Goal: Information Seeking & Learning: Learn about a topic

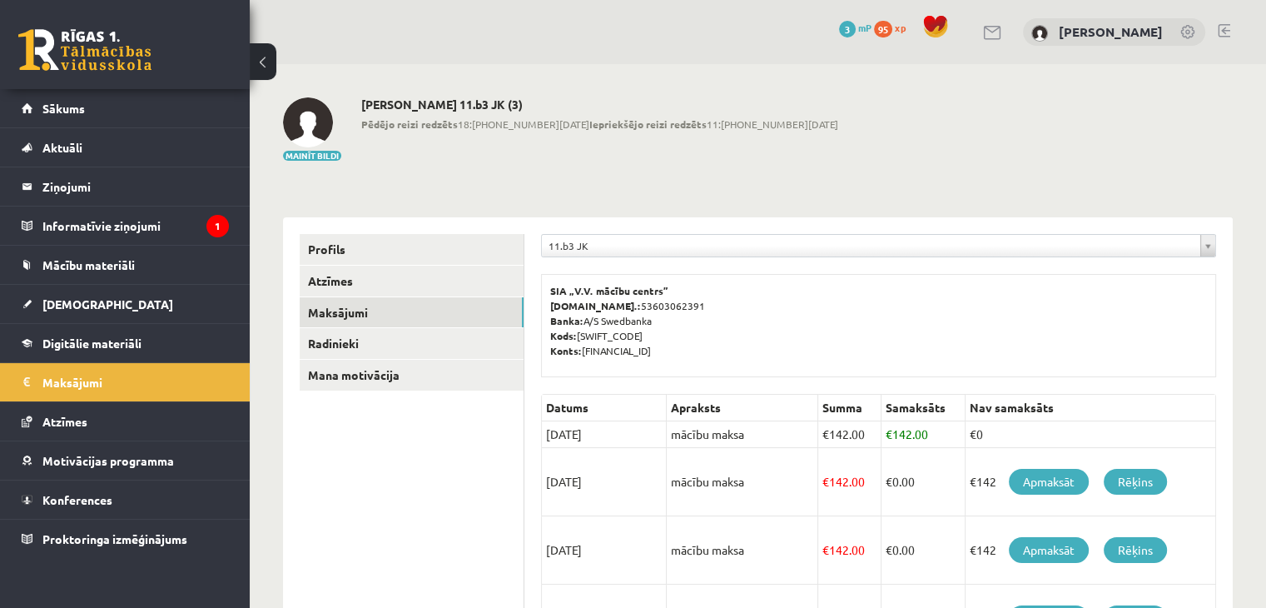
click at [129, 227] on legend "Informatīvie ziņojumi 1" at bounding box center [135, 225] width 186 height 38
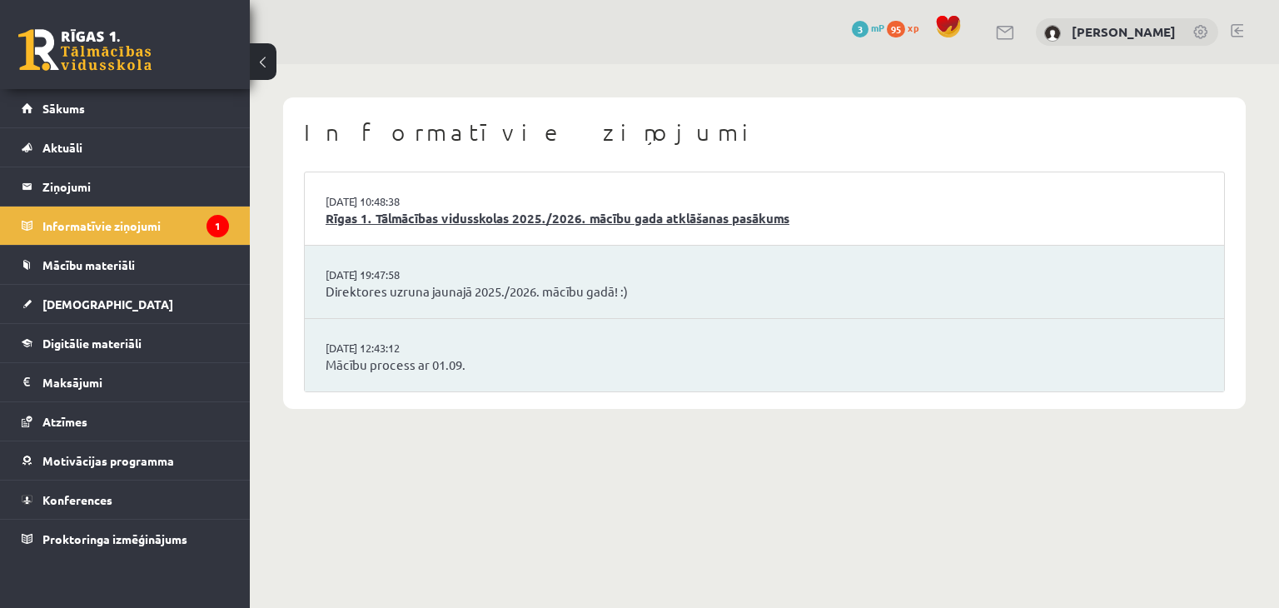
click at [393, 211] on link "Rīgas 1. Tālmācības vidusskolas 2025./2026. mācību gada atklāšanas pasākums" at bounding box center [765, 218] width 878 height 19
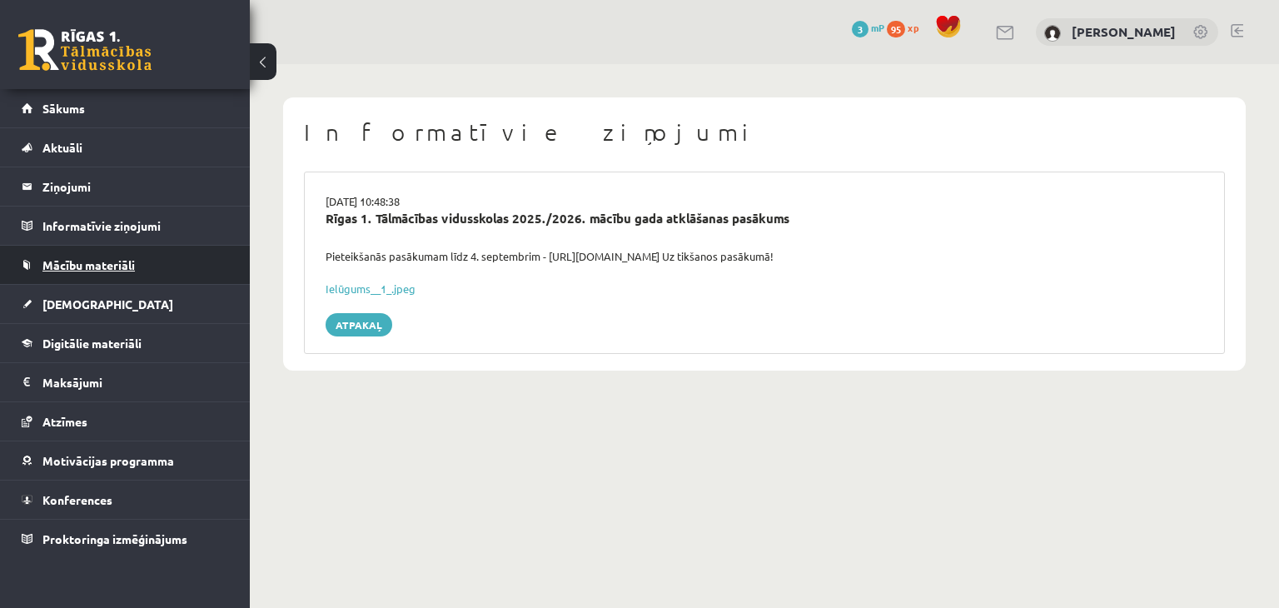
click at [107, 265] on span "Mācību materiāli" at bounding box center [88, 264] width 92 height 15
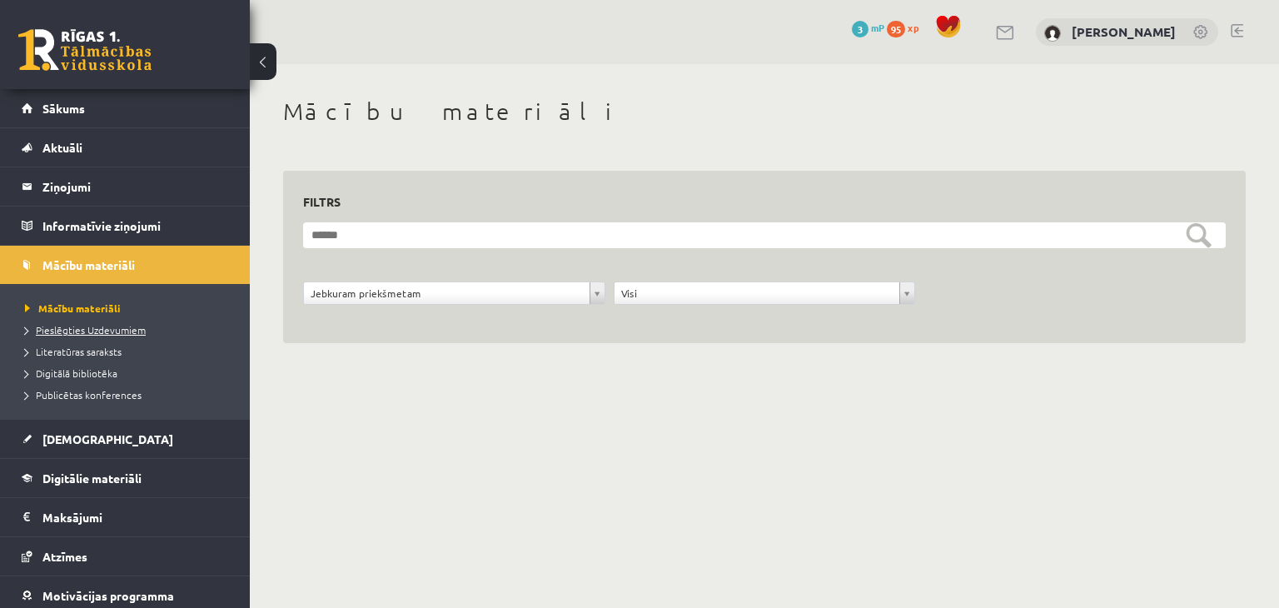
click at [109, 324] on span "Pieslēgties Uzdevumiem" at bounding box center [85, 329] width 121 height 13
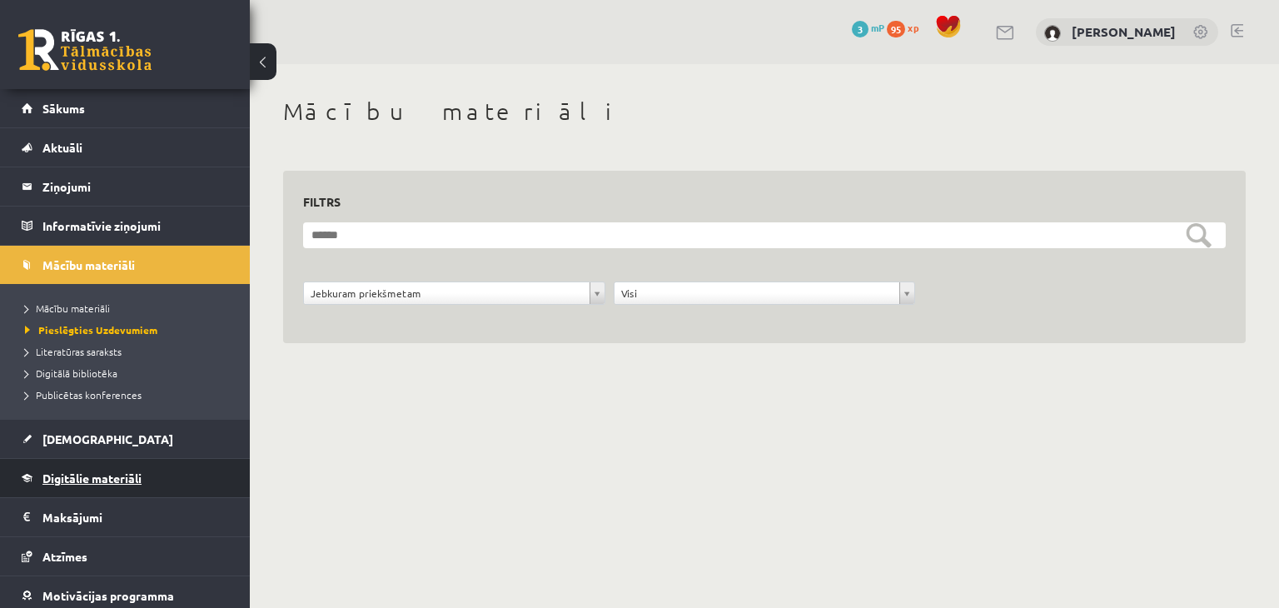
click at [77, 474] on span "Digitālie materiāli" at bounding box center [91, 477] width 99 height 15
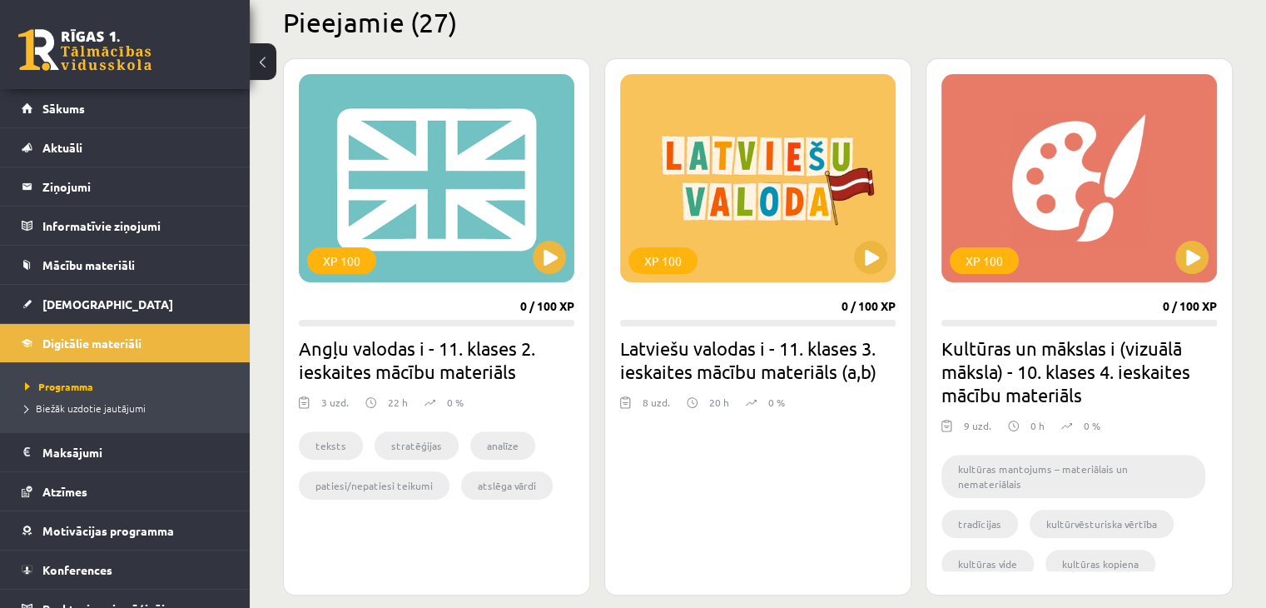
scroll to position [429, 0]
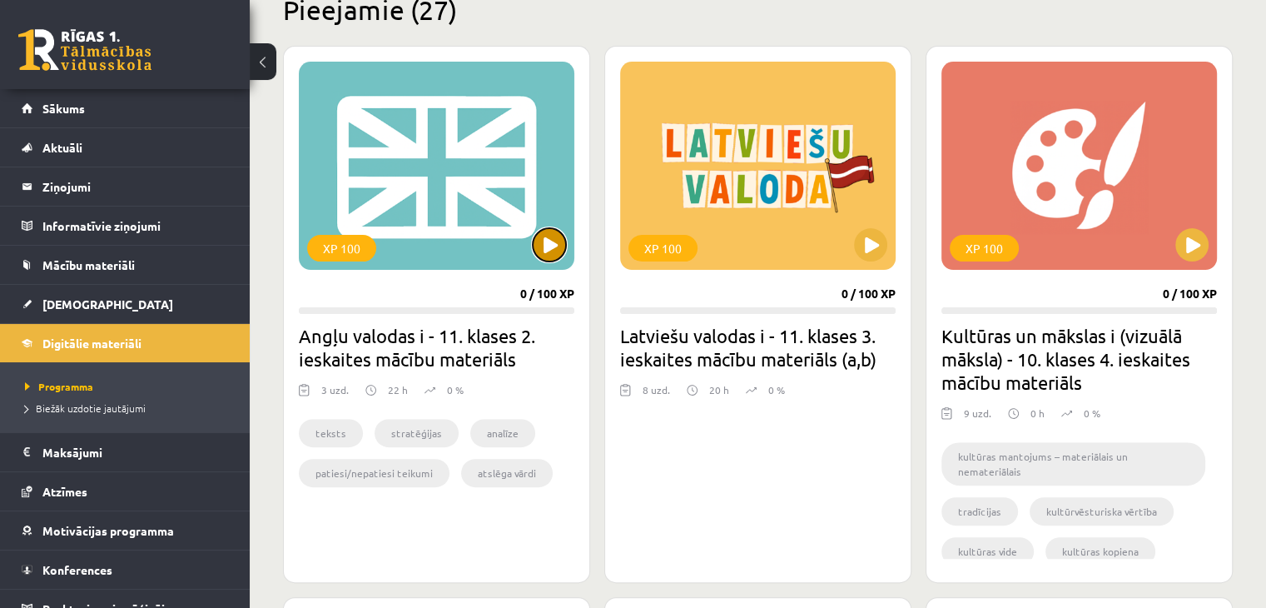
click at [545, 258] on button at bounding box center [549, 244] width 33 height 33
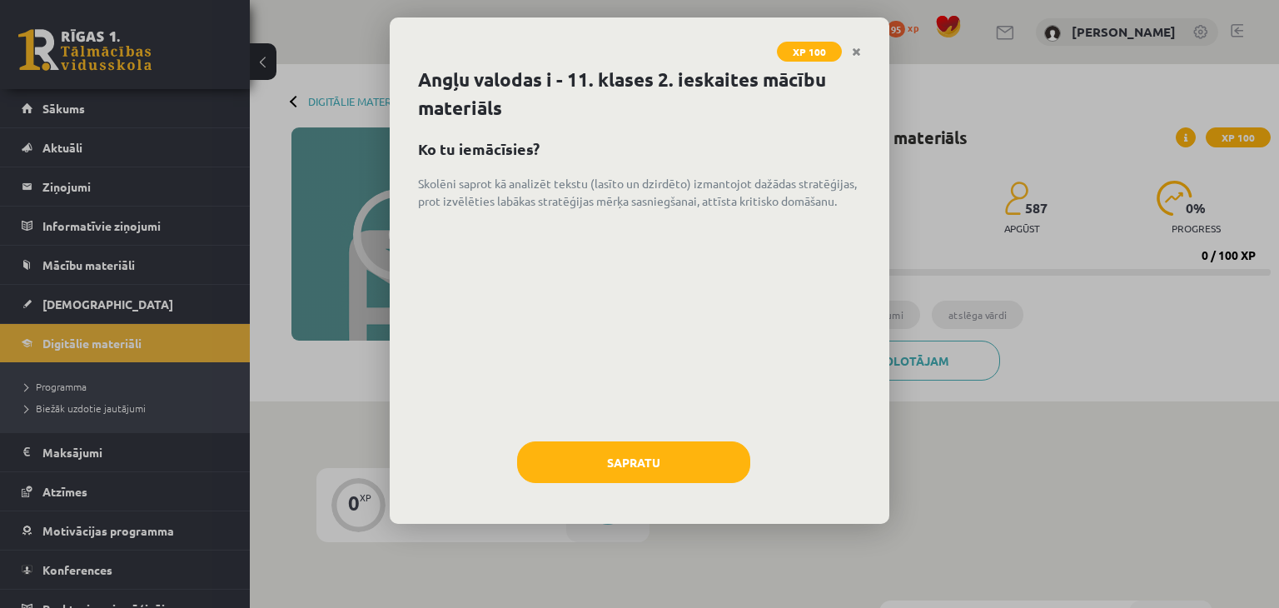
click at [448, 88] on h1 "Angļu valodas i - 11. klases 2. ieskaites mācību materiāls" at bounding box center [639, 94] width 443 height 57
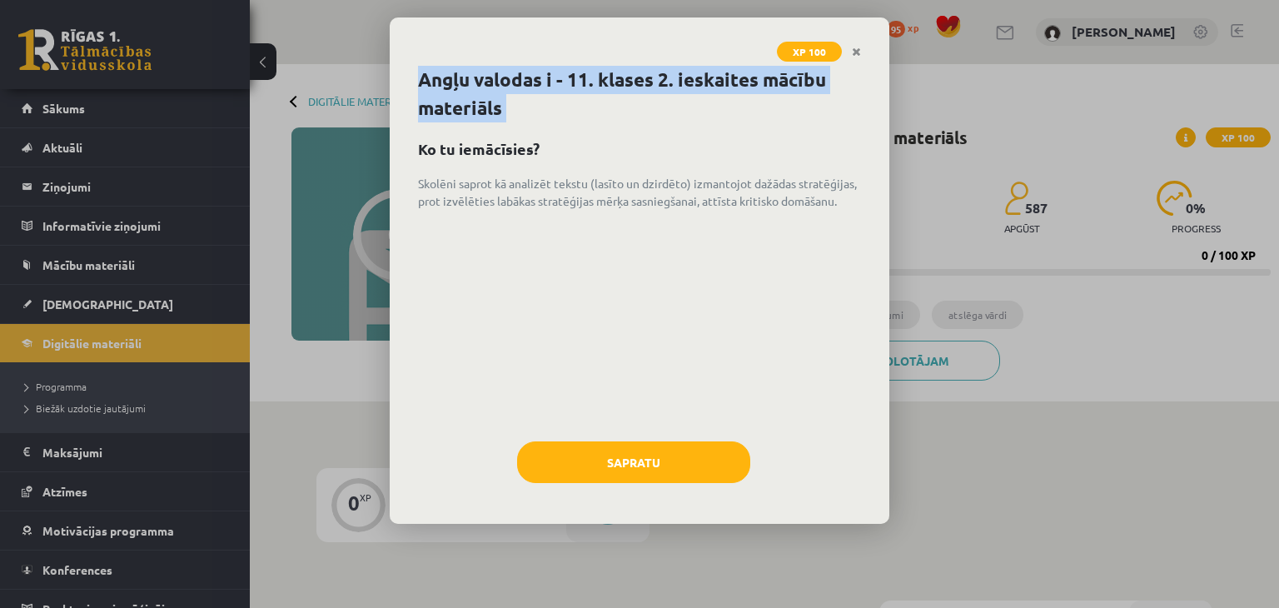
click at [448, 88] on h1 "Angļu valodas i - 11. klases 2. ieskaites mācību materiāls" at bounding box center [639, 94] width 443 height 57
copy h1 "Angļu valodas i - 11. klases 2. ieskaites mācību materiāls"
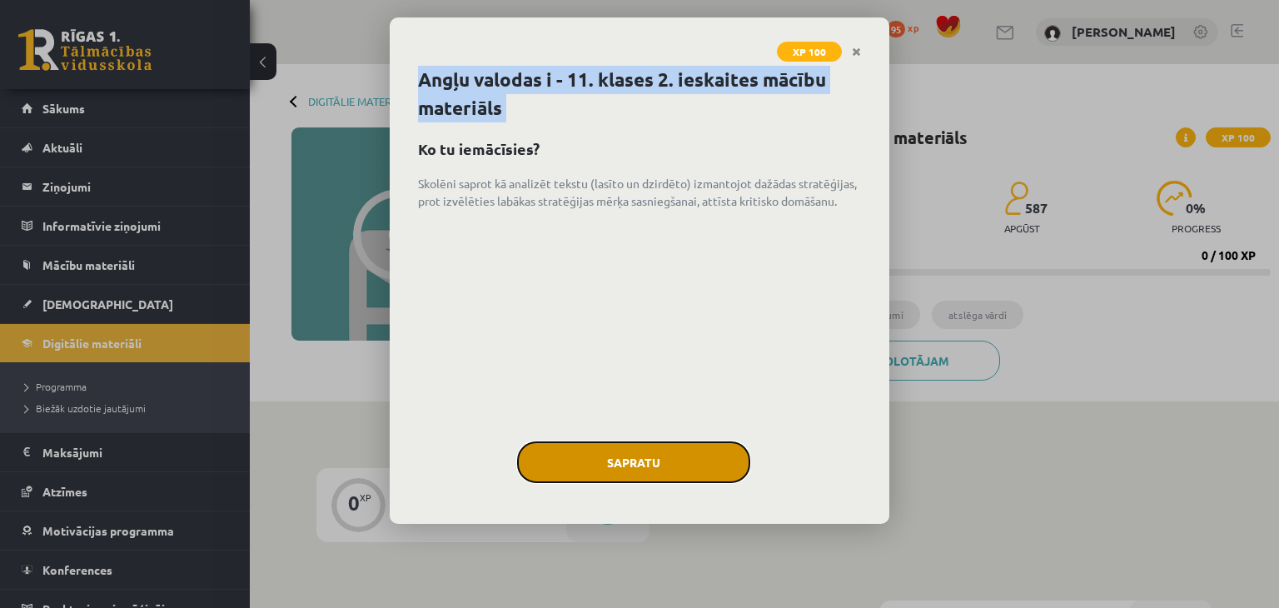
click at [635, 457] on button "Sapratu" at bounding box center [633, 462] width 233 height 42
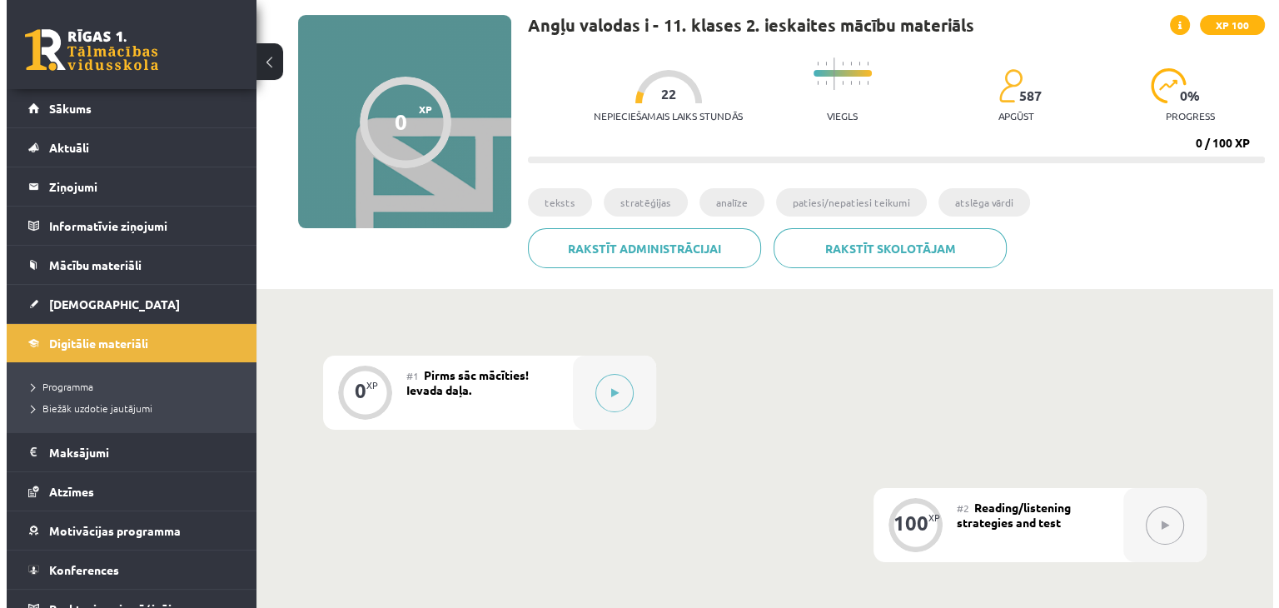
scroll to position [60, 0]
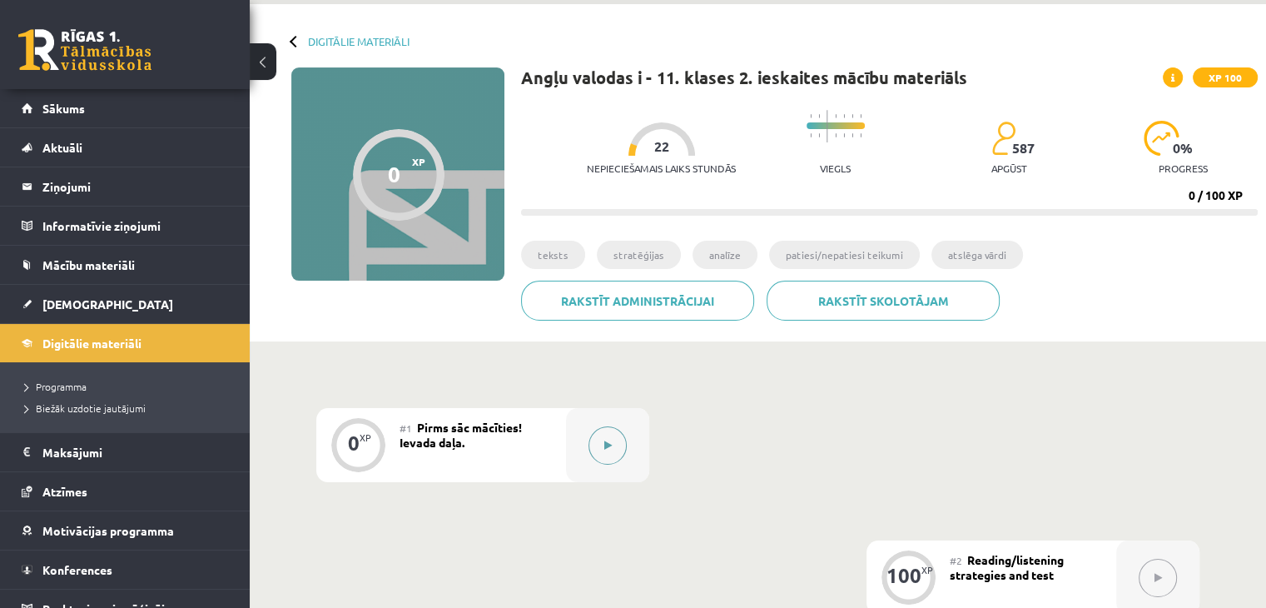
click at [596, 453] on button at bounding box center [608, 445] width 38 height 38
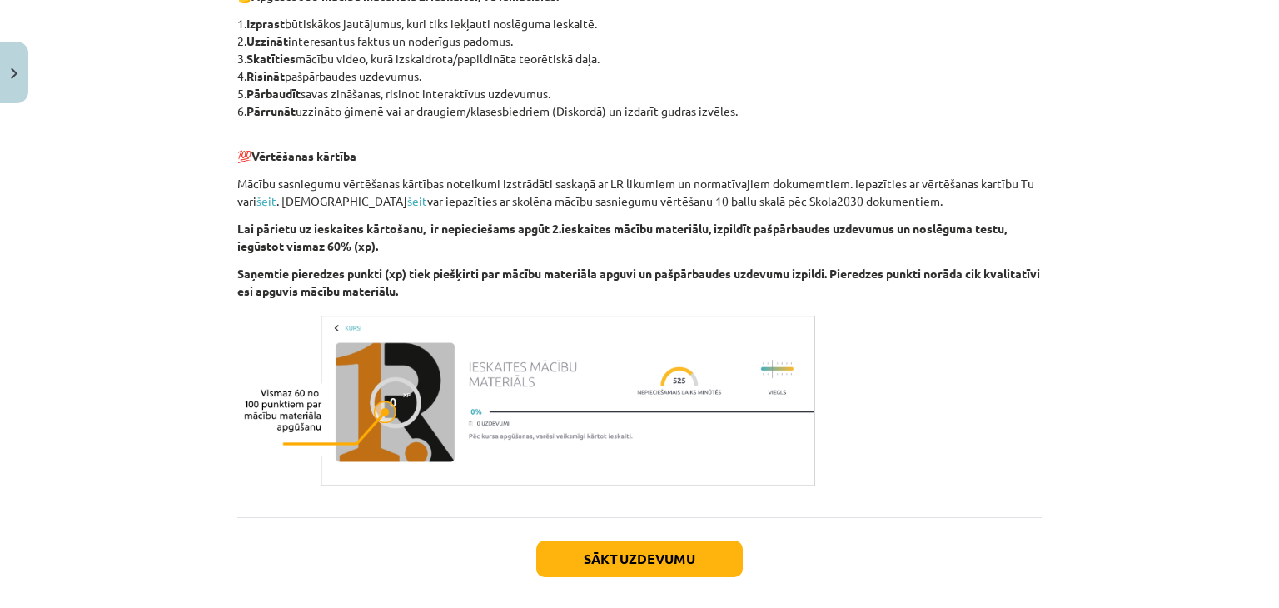
scroll to position [786, 0]
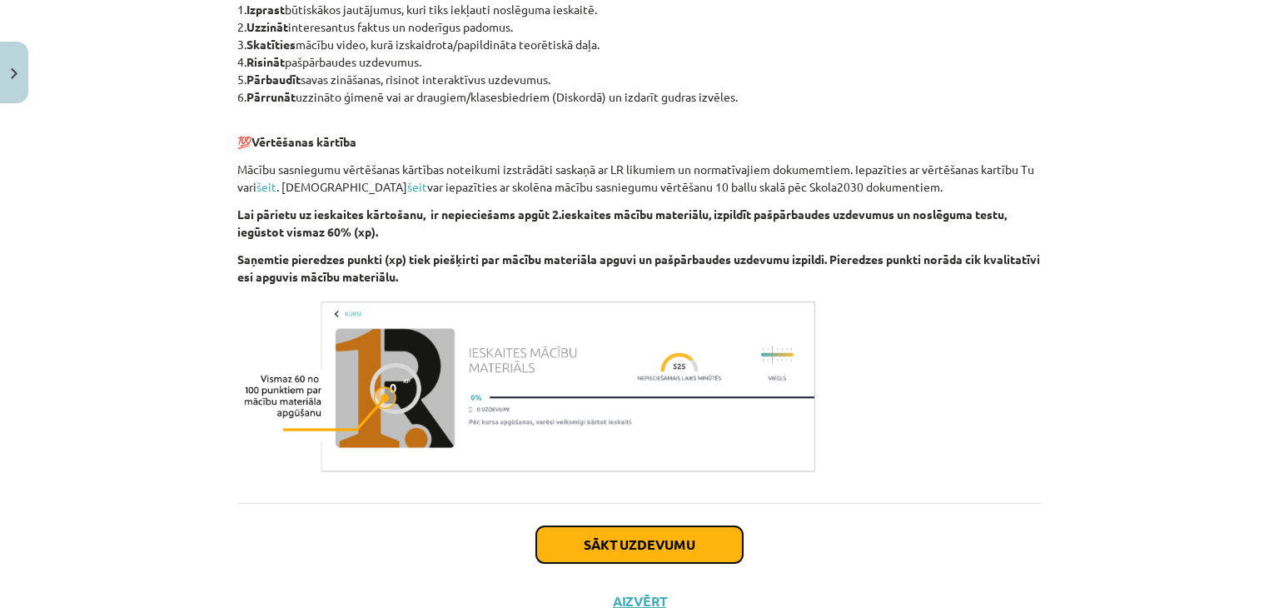
click at [630, 535] on button "Sākt uzdevumu" at bounding box center [639, 544] width 206 height 37
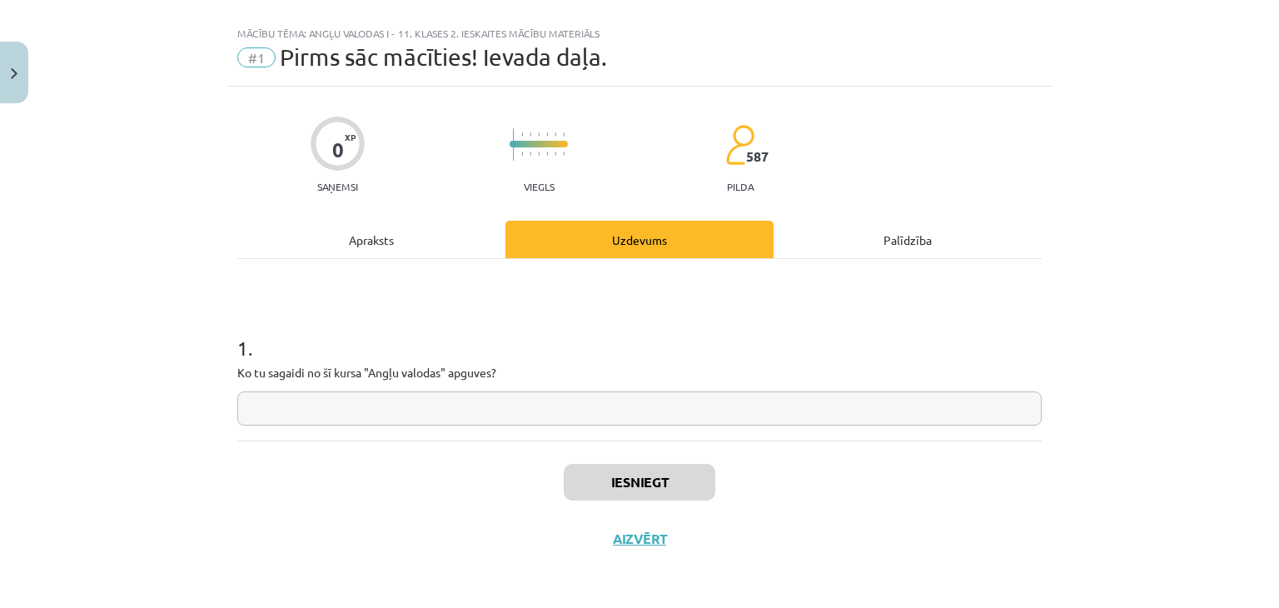
click at [380, 249] on div "Apraksts" at bounding box center [371, 239] width 268 height 37
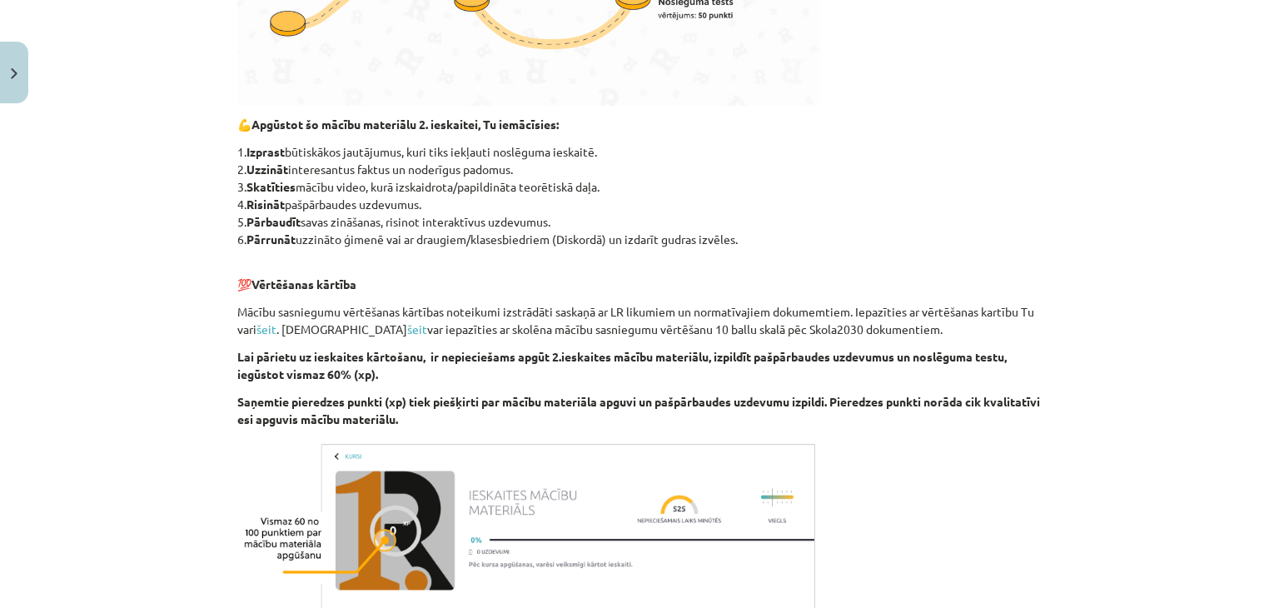
scroll to position [607, 0]
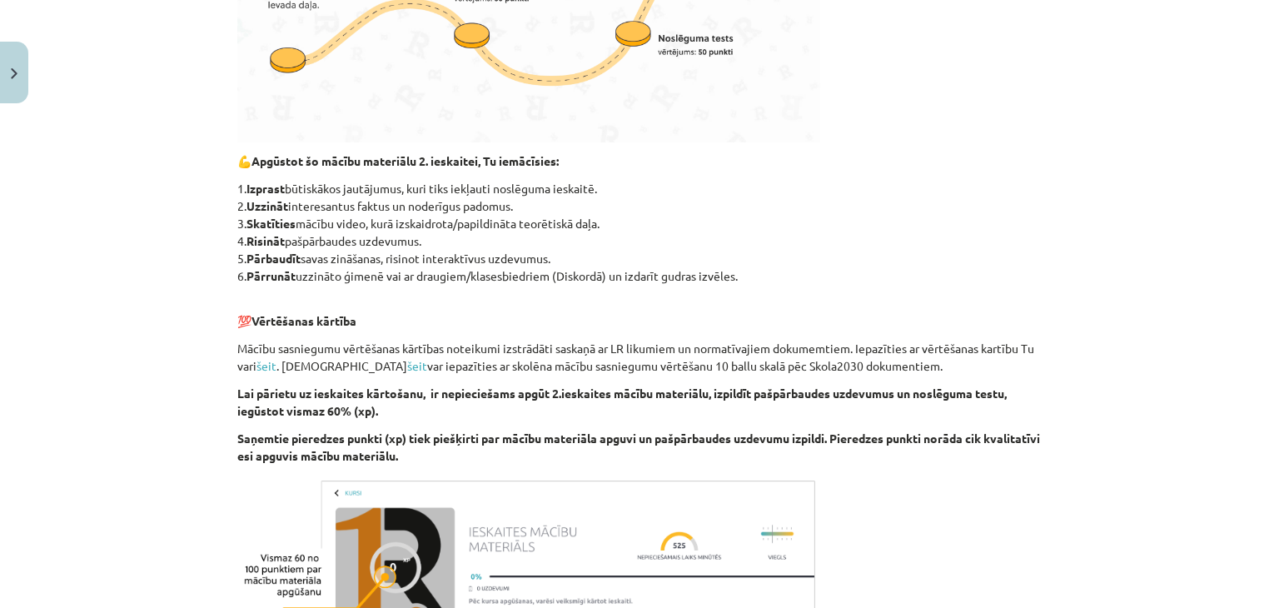
drag, startPoint x: 241, startPoint y: 187, endPoint x: 739, endPoint y: 274, distance: 506.2
click at [739, 274] on p "1. Izprast būtiskākos jautājumus, kuri tiks iekļauti noslēguma ieskaitē. 2. Uzz…" at bounding box center [639, 232] width 804 height 105
copy p "Izprast būtiskākos jautājumus, kuri tiks iekļauti noslēguma ieskaitē. 2. Uzzinā…"
click at [1029, 509] on p at bounding box center [639, 566] width 804 height 182
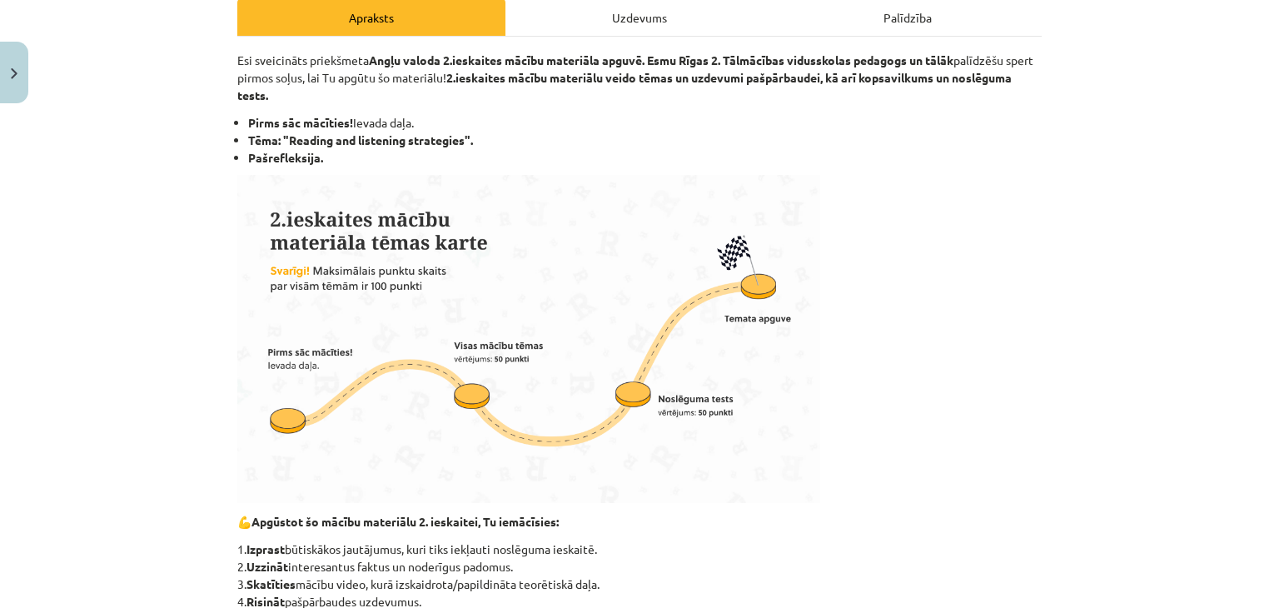
scroll to position [146, 0]
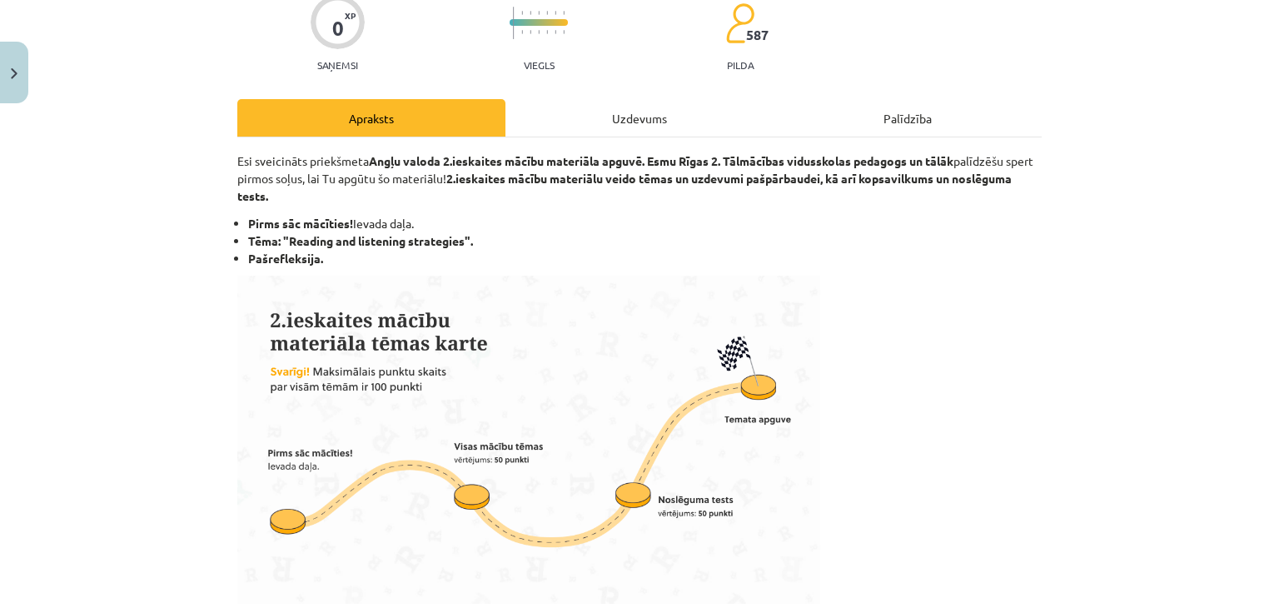
click at [636, 124] on div "Uzdevums" at bounding box center [639, 117] width 268 height 37
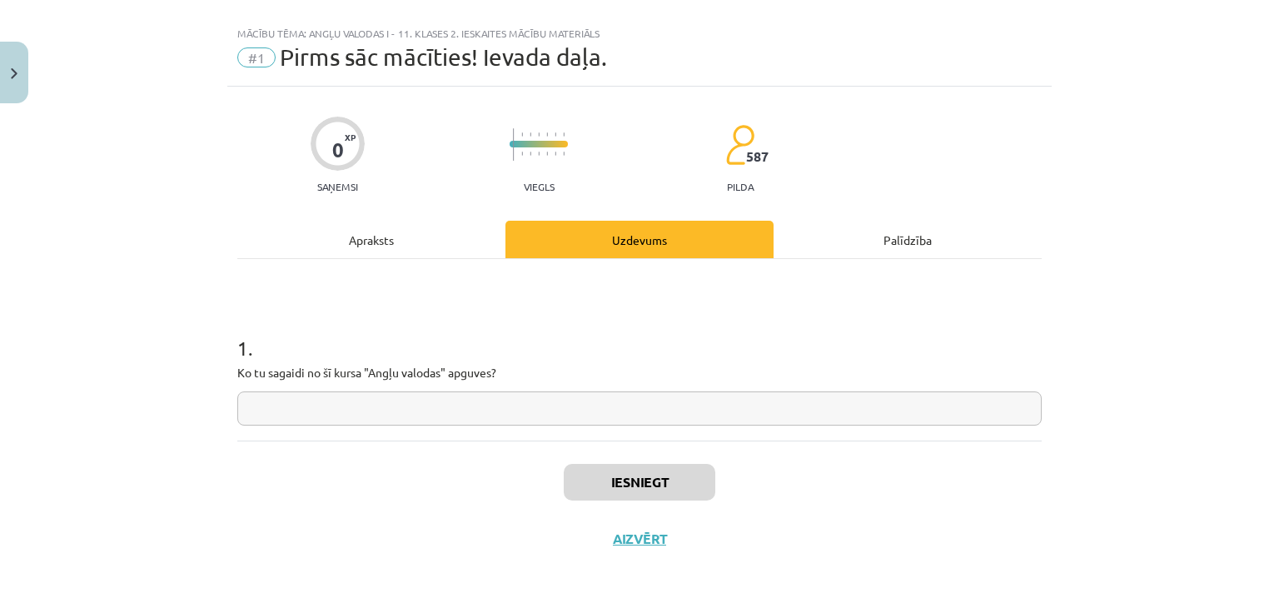
click at [897, 391] on input "text" at bounding box center [639, 408] width 804 height 34
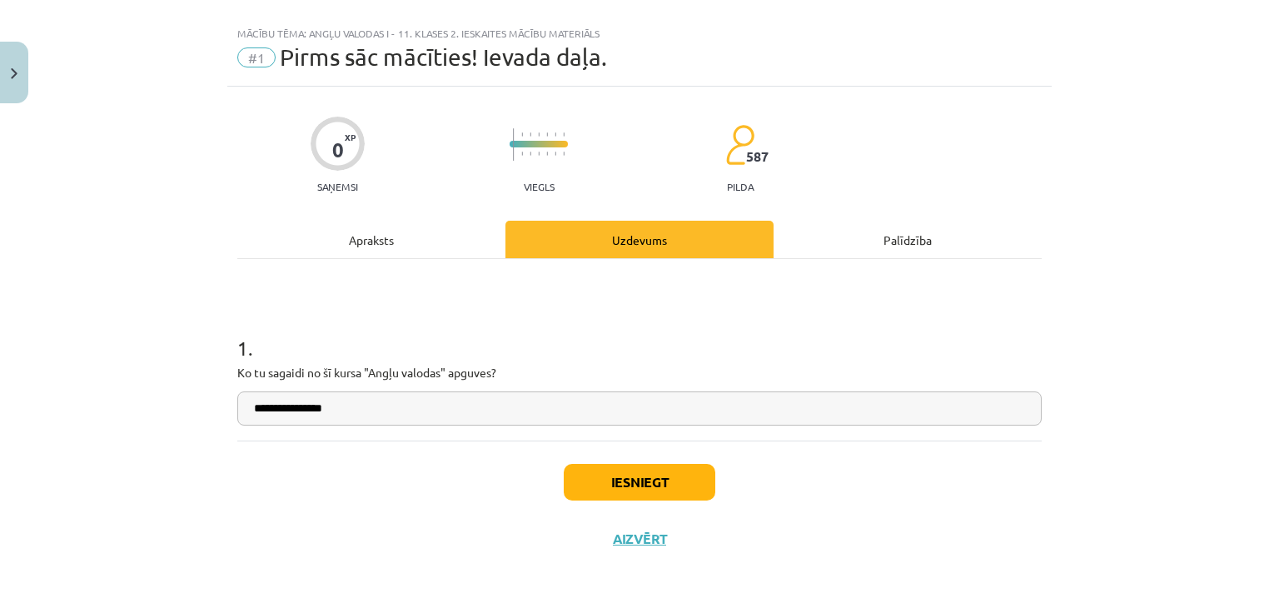
click at [799, 396] on input "**********" at bounding box center [639, 408] width 804 height 34
type input "**********"
click at [381, 234] on div "Apraksts" at bounding box center [371, 239] width 268 height 37
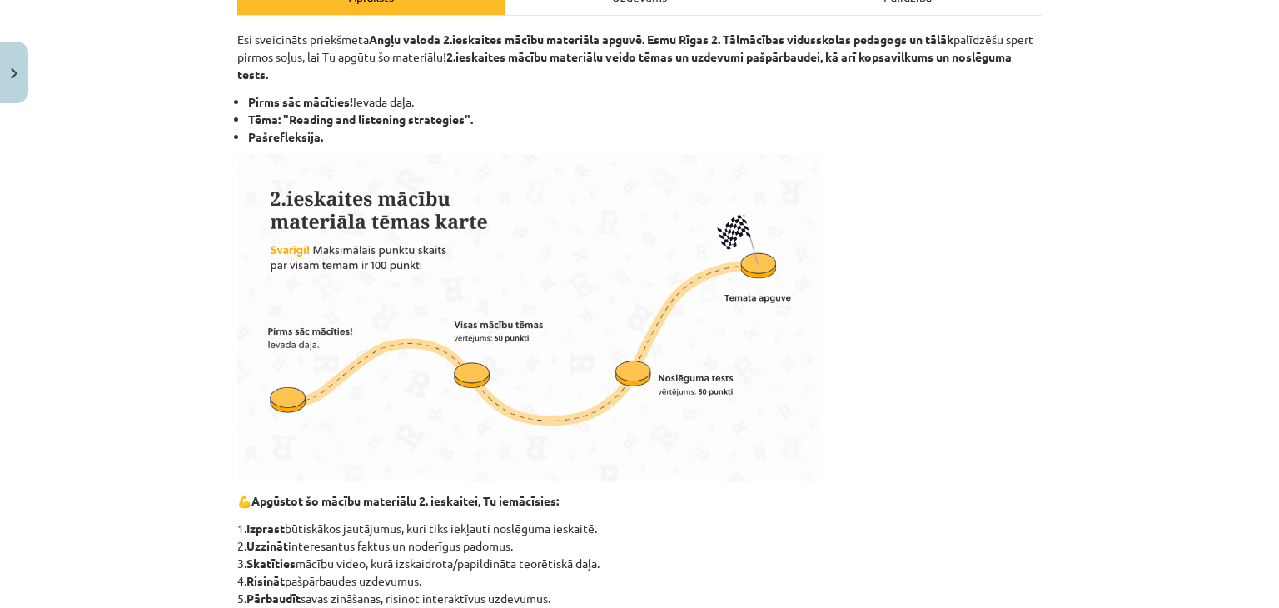
scroll to position [140, 0]
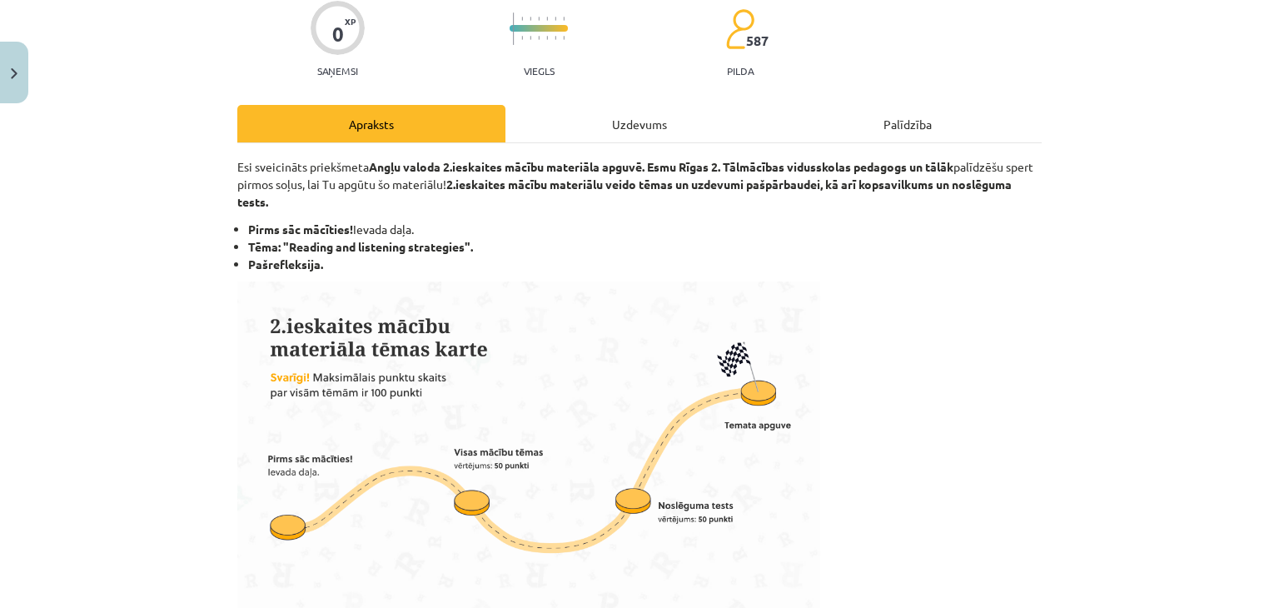
click at [584, 132] on div "Uzdevums" at bounding box center [639, 123] width 268 height 37
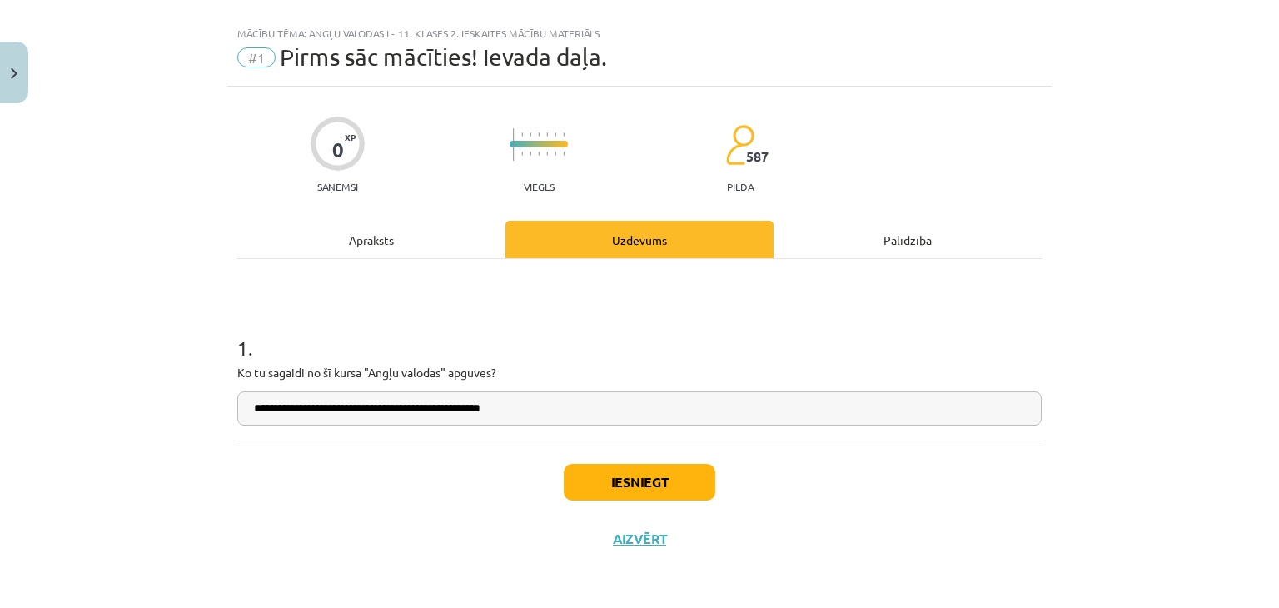
click at [569, 398] on input "**********" at bounding box center [639, 408] width 804 height 34
type input "**********"
click at [360, 224] on div "Apraksts" at bounding box center [371, 239] width 268 height 37
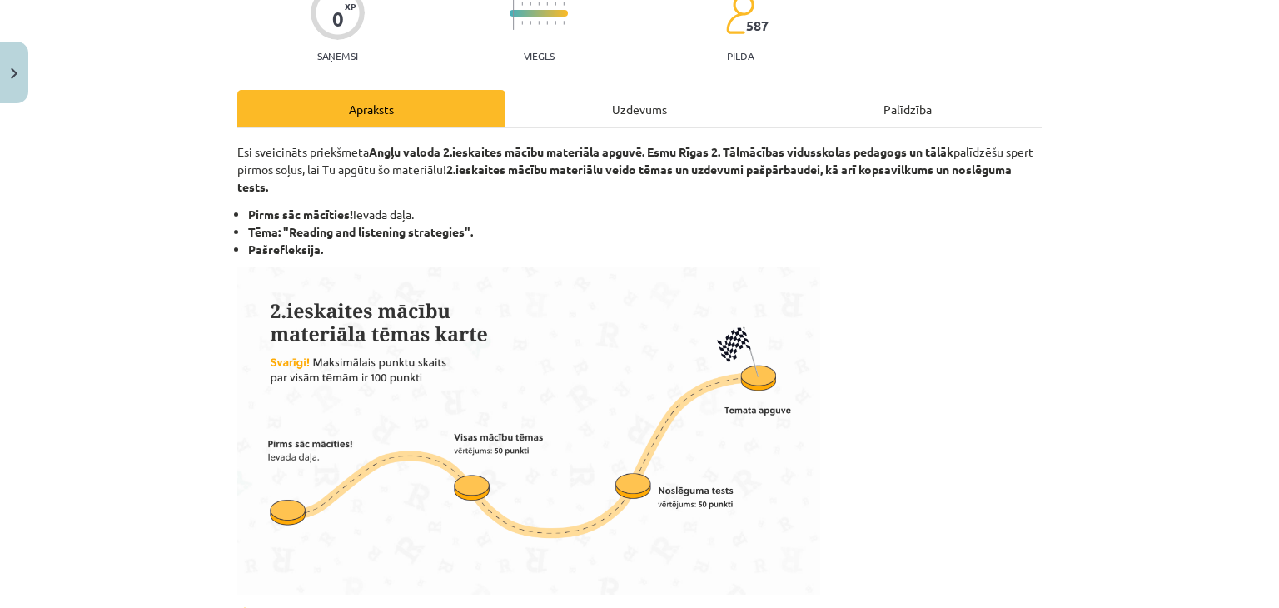
scroll to position [133, 0]
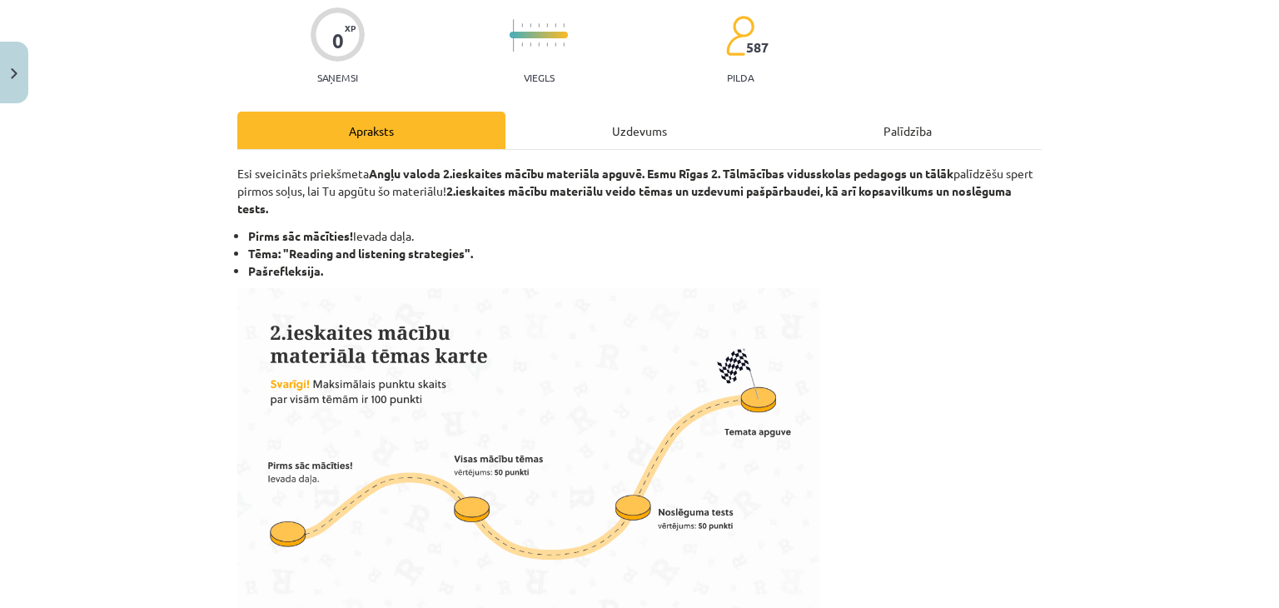
click at [669, 112] on div "Uzdevums" at bounding box center [639, 130] width 268 height 37
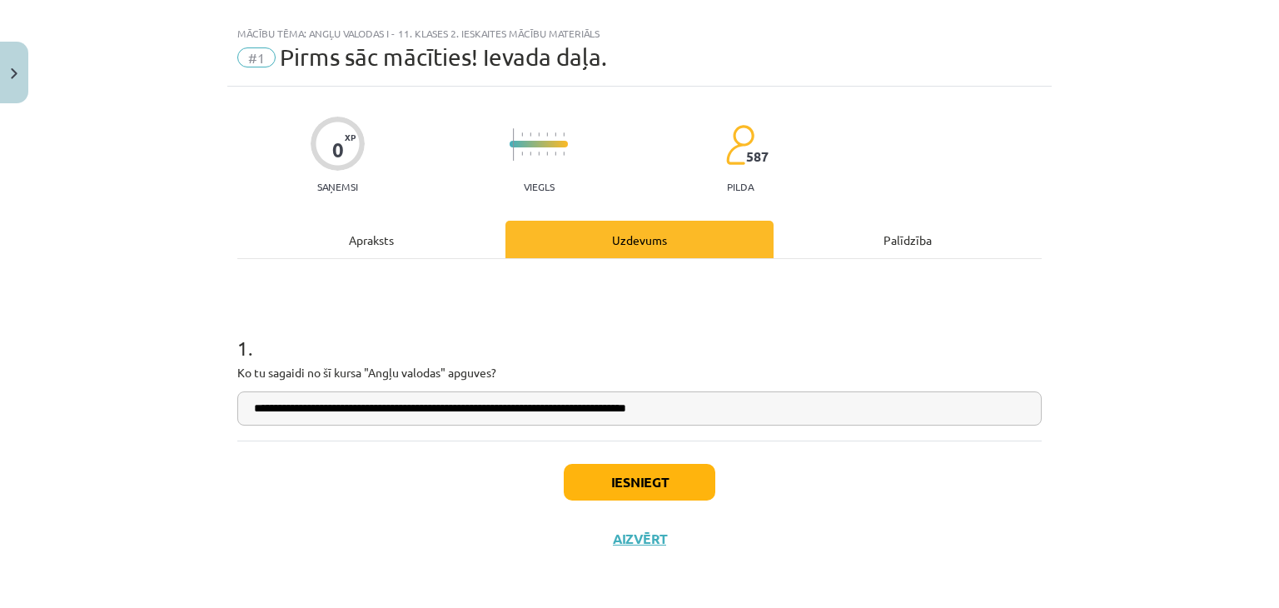
click at [740, 404] on input "**********" at bounding box center [639, 408] width 804 height 34
type input "**********"
click at [697, 482] on button "Iesniegt" at bounding box center [640, 482] width 152 height 37
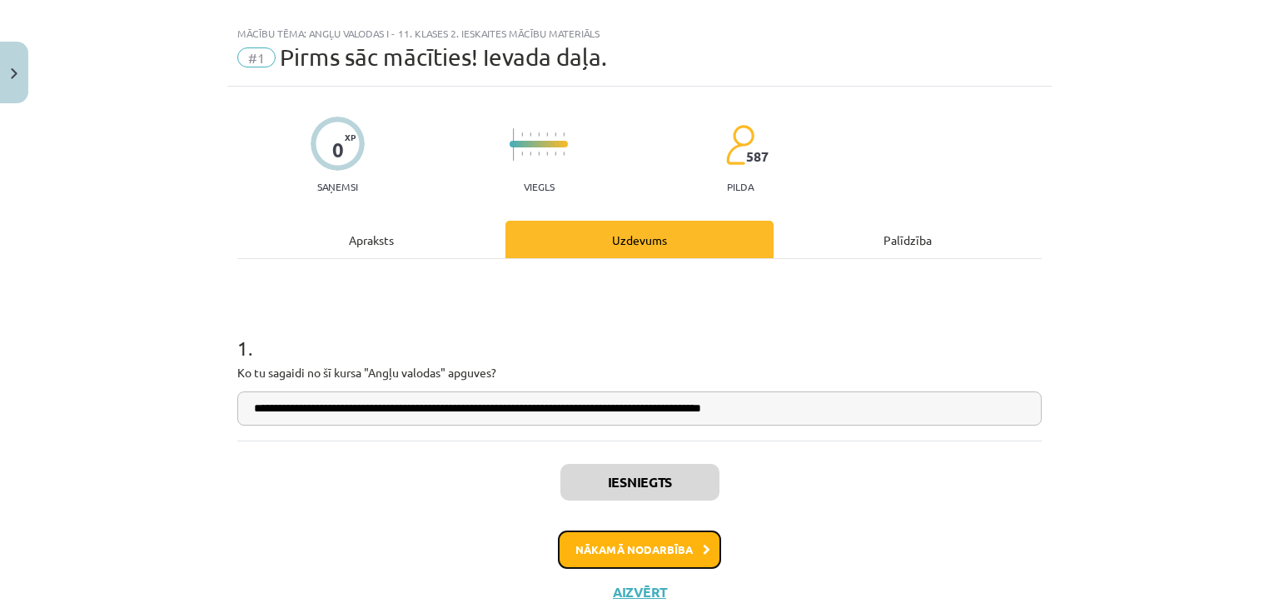
click at [660, 543] on button "Nākamā nodarbība" at bounding box center [639, 549] width 163 height 38
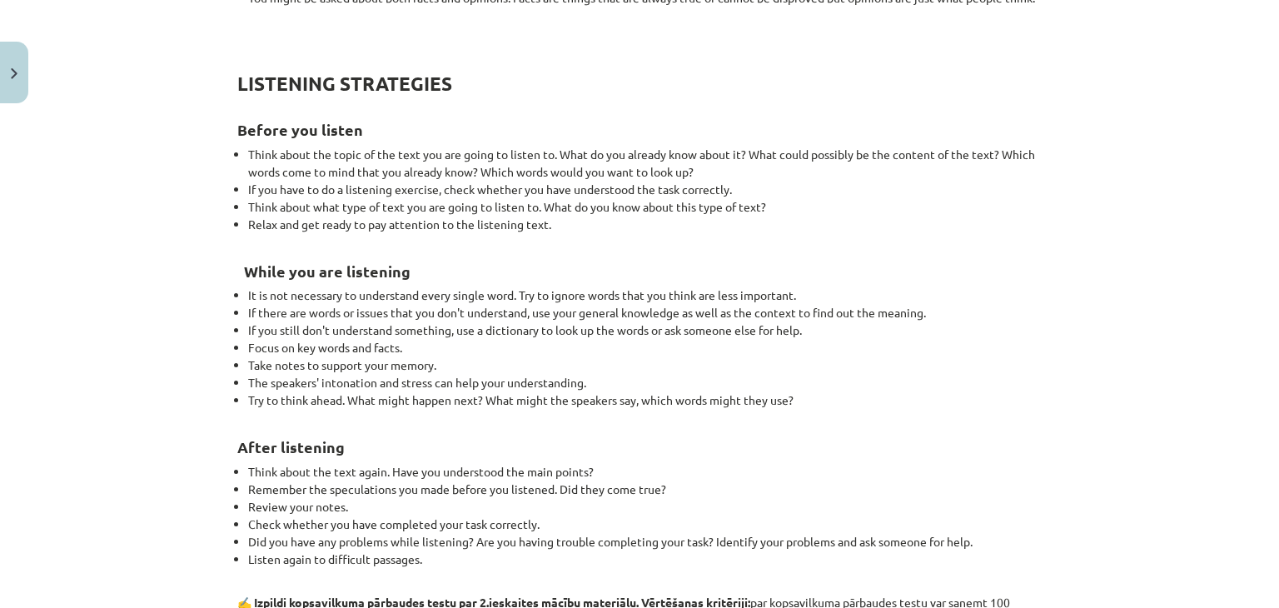
scroll to position [1715, 0]
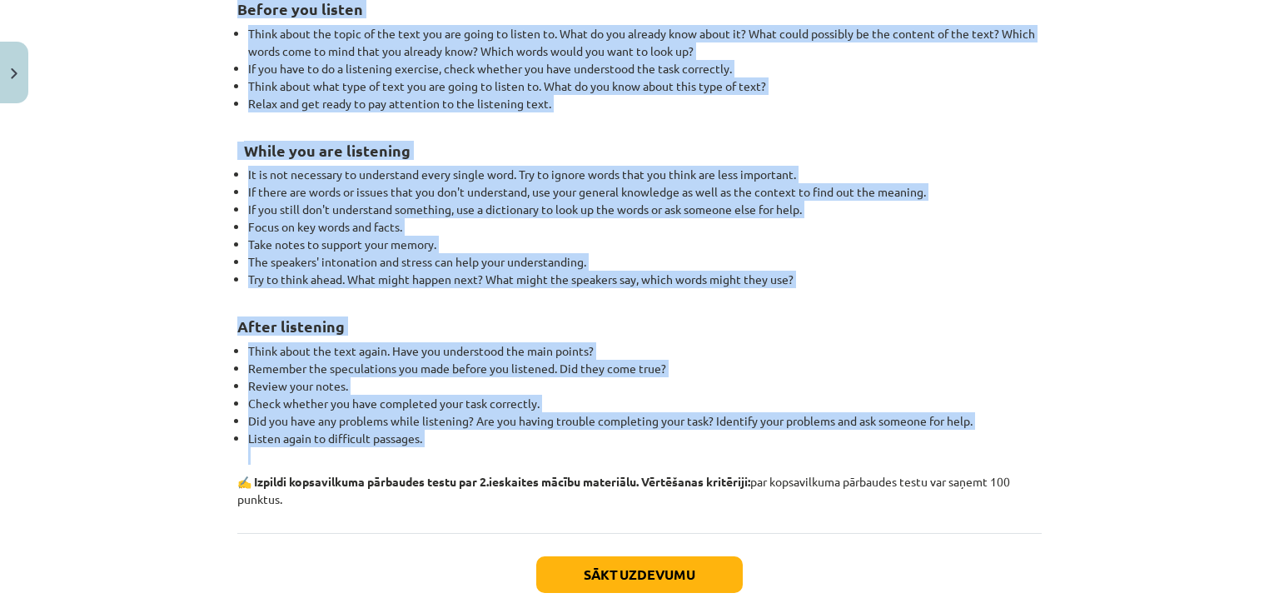
drag, startPoint x: 231, startPoint y: 80, endPoint x: 581, endPoint y: 461, distance: 517.9
copy div "1. loremips Dolorsitam con Adip, Elits, Doe-Tempo Incididun Utl etdo magnaa eni…"
click at [133, 211] on div "Mācību tēma: Angļu valodas i - 11. klases 2. ieskaites mācību materiāls #2 Read…" at bounding box center [639, 304] width 1279 height 608
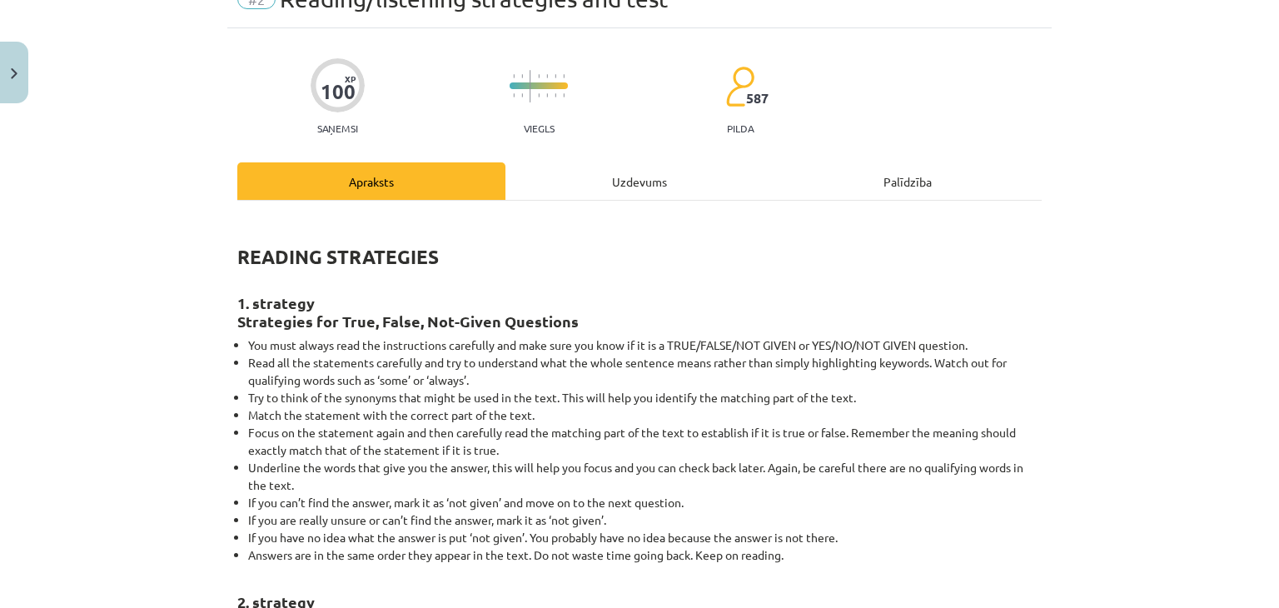
scroll to position [0, 0]
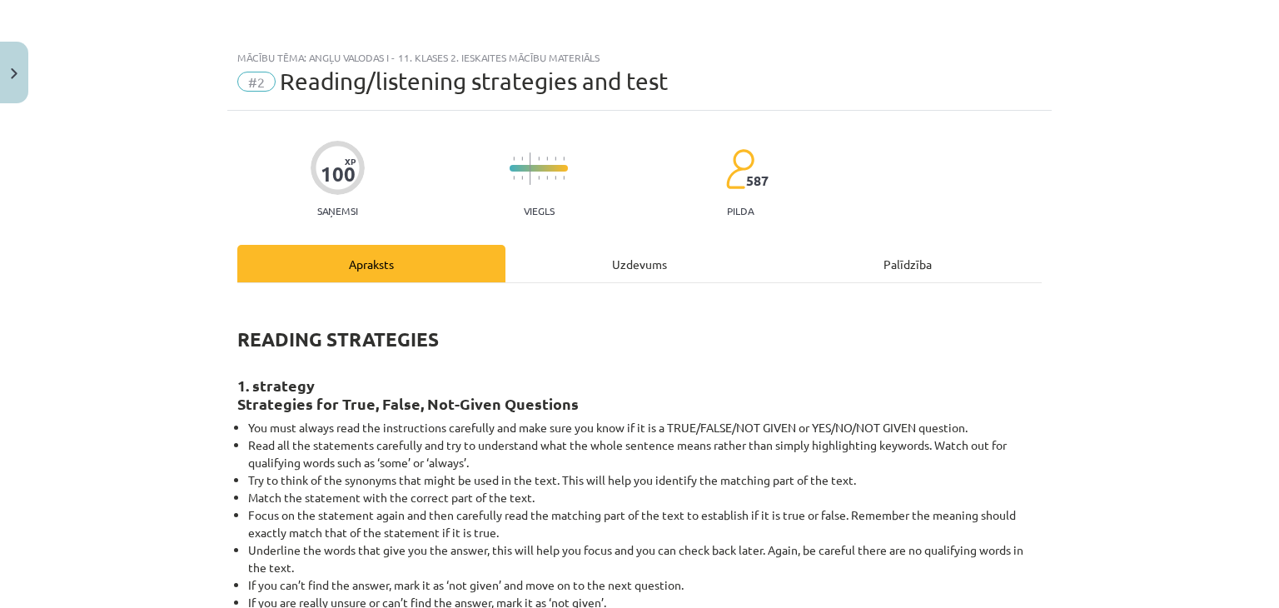
click at [610, 276] on div "Uzdevums" at bounding box center [639, 263] width 268 height 37
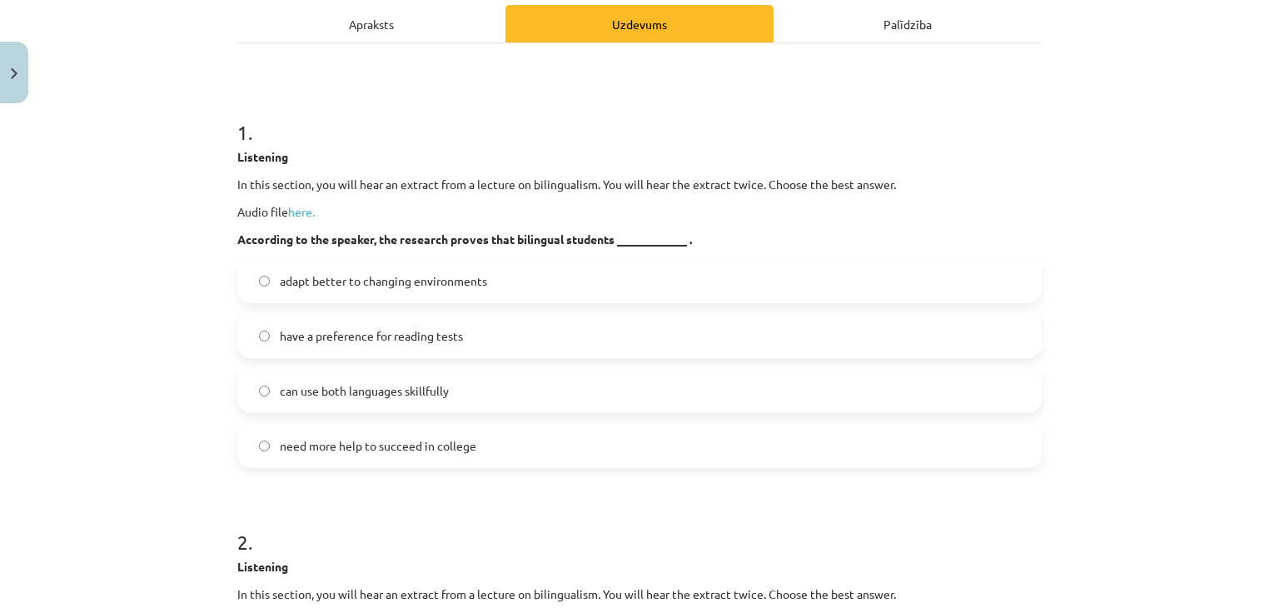
scroll to position [249, 0]
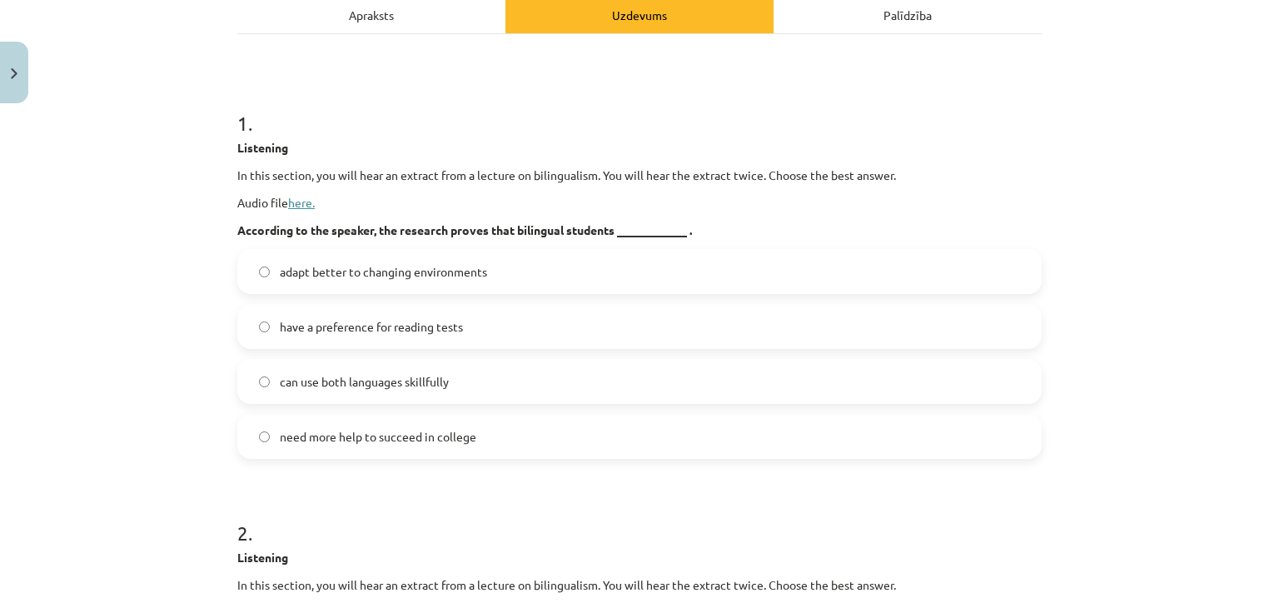
click at [305, 201] on link "here." at bounding box center [301, 202] width 27 height 15
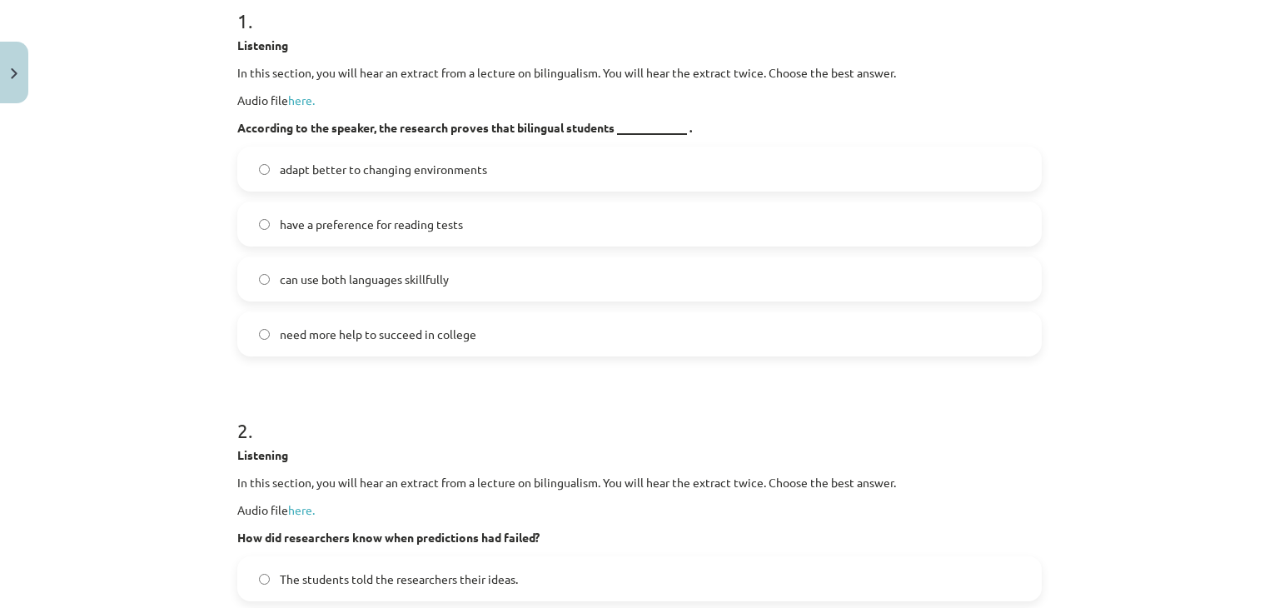
scroll to position [343, 0]
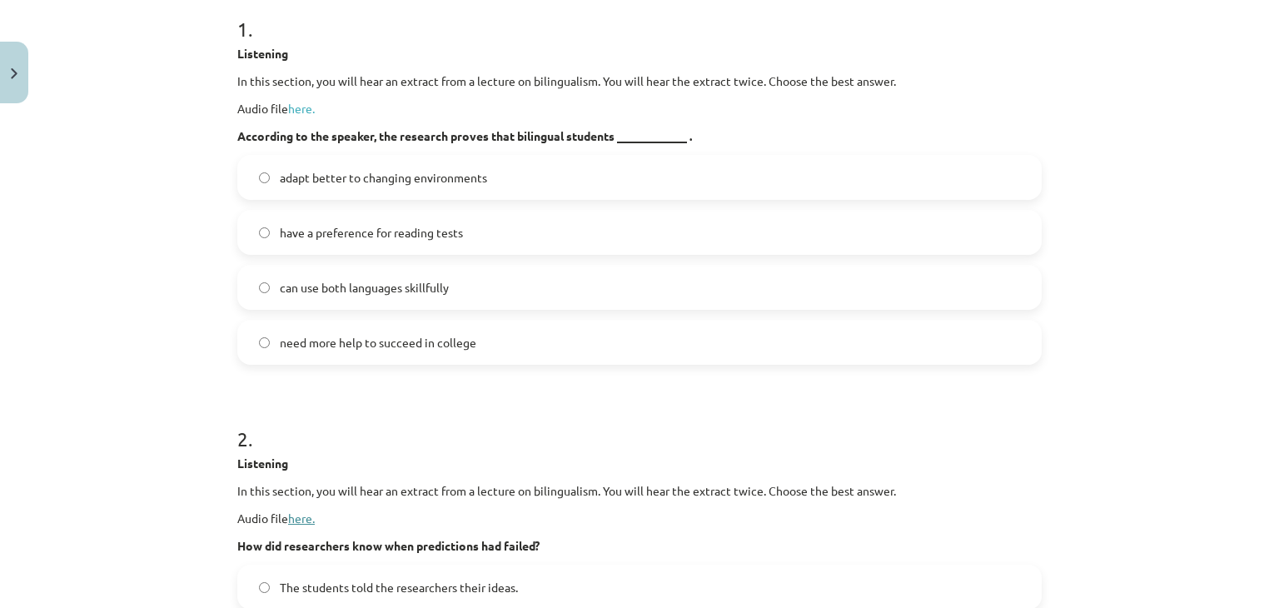
click at [293, 521] on link "here." at bounding box center [301, 517] width 27 height 15
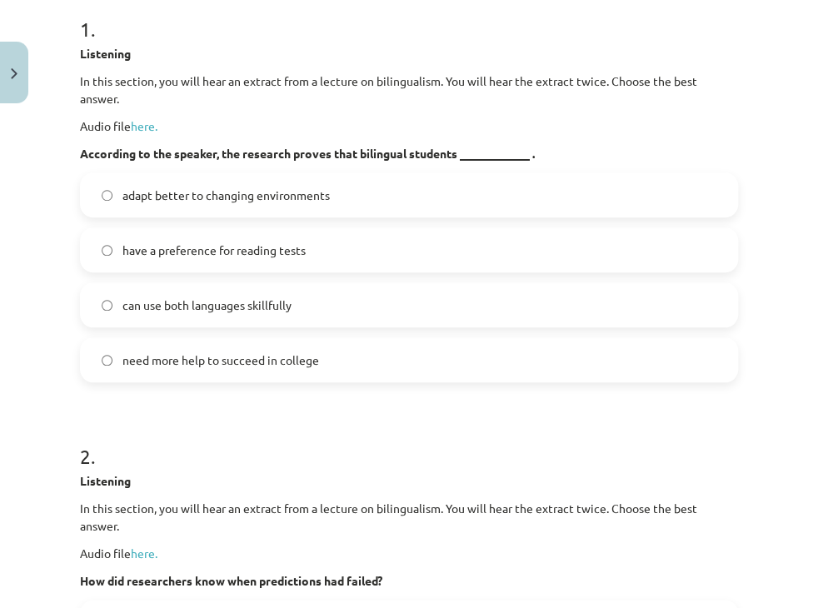
click at [489, 212] on label "adapt better to changing environments" at bounding box center [409, 195] width 654 height 42
click at [515, 242] on label "have a preference for reading tests" at bounding box center [409, 250] width 654 height 42
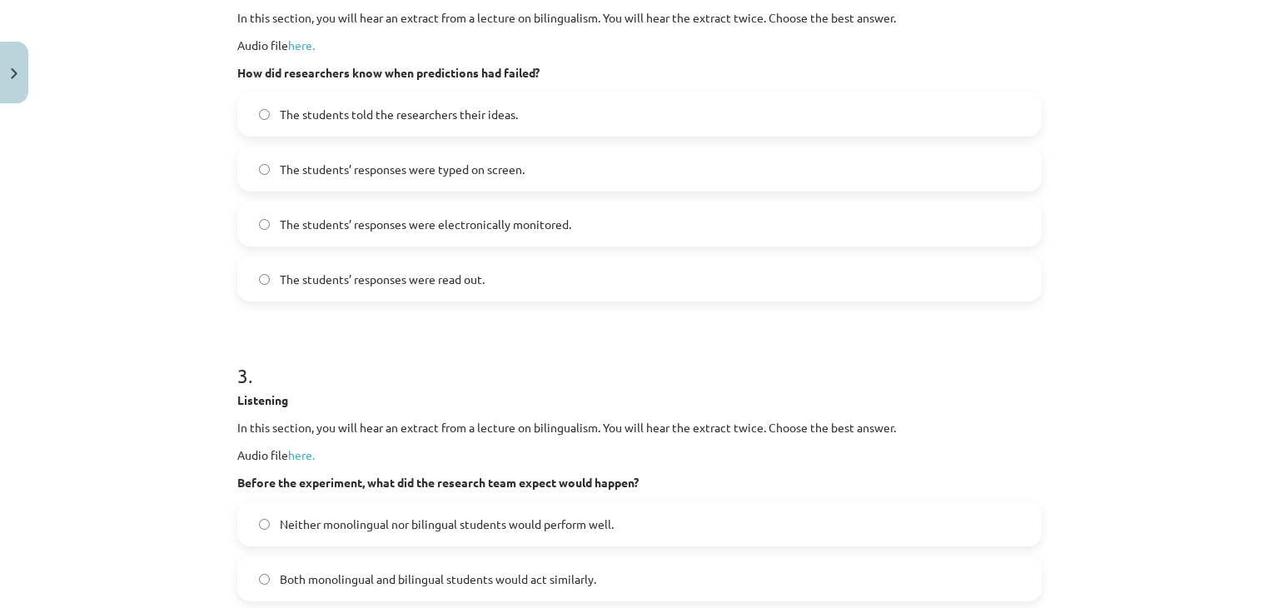
scroll to position [833, 0]
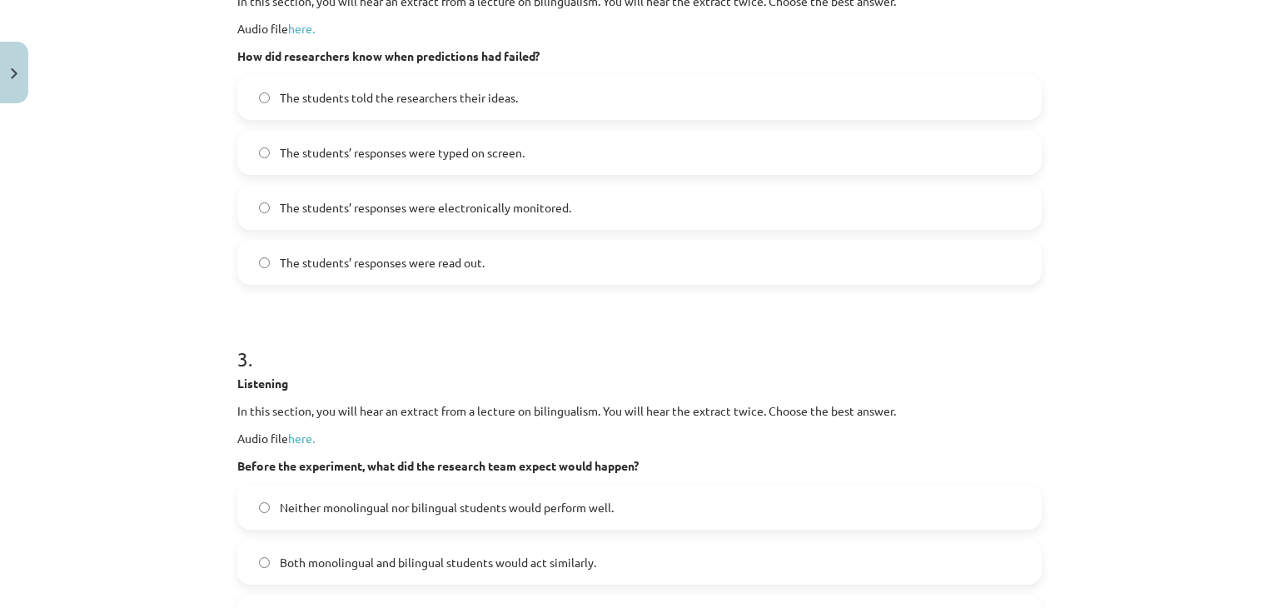
click at [800, 139] on label "The students’ responses were typed on screen." at bounding box center [639, 153] width 801 height 42
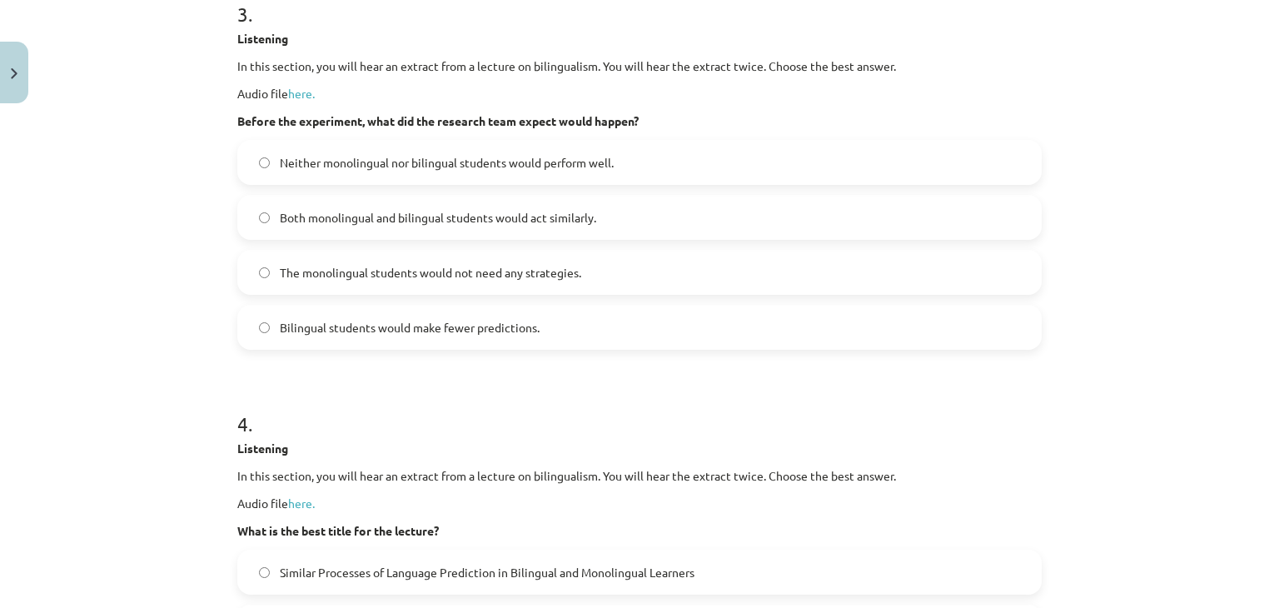
scroll to position [1142, 0]
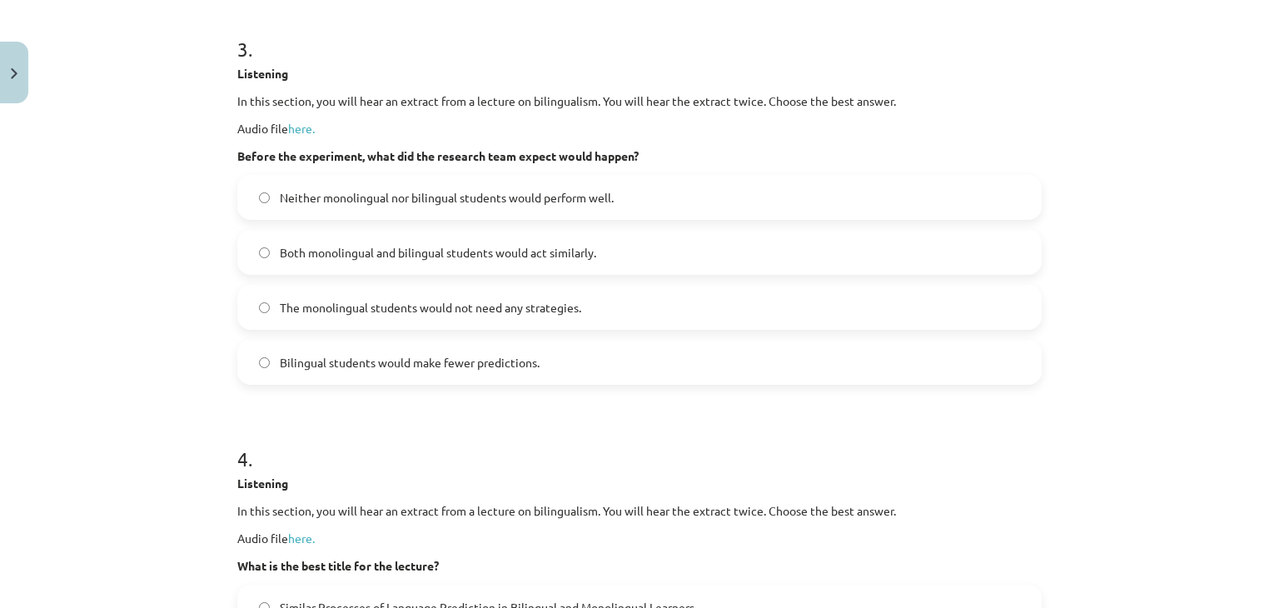
click at [705, 364] on label "Bilingual students would make fewer predictions." at bounding box center [639, 362] width 801 height 42
click at [702, 257] on label "Both monolingual and bilingual students would act similarly." at bounding box center [639, 252] width 801 height 42
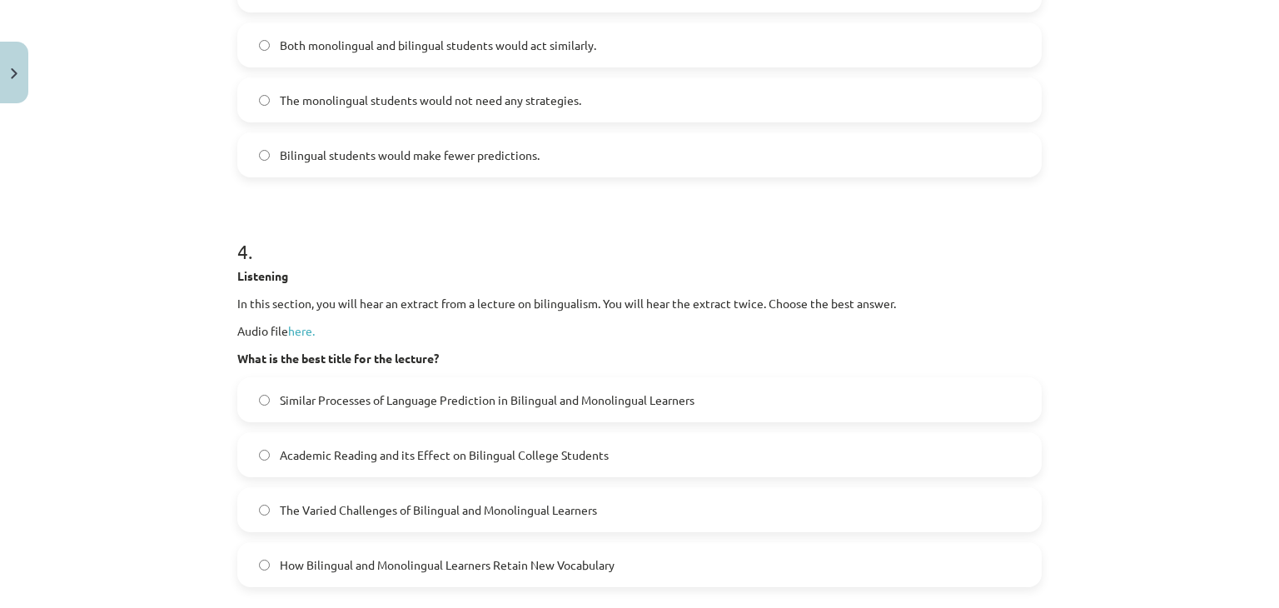
scroll to position [1375, 0]
